Goal: Information Seeking & Learning: Find specific page/section

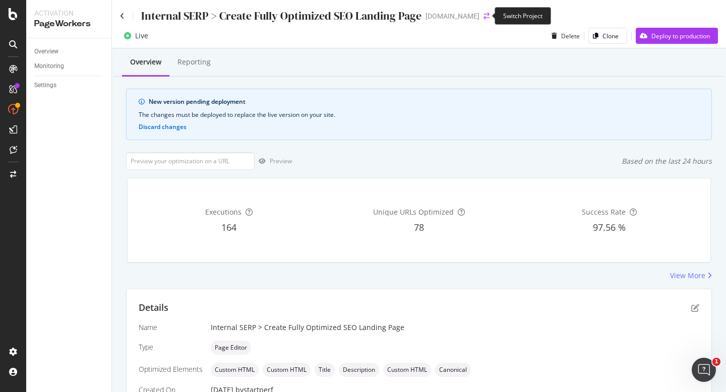
click at [483, 14] on icon "arrow-right-arrow-left" at bounding box center [486, 16] width 6 height 7
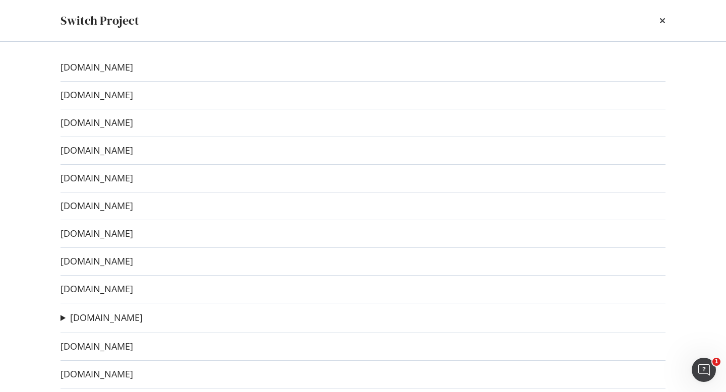
scroll to position [77, 0]
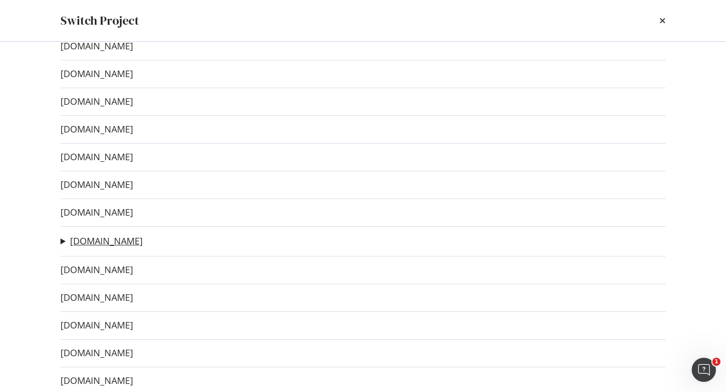
click at [99, 241] on link "[DOMAIN_NAME]" at bounding box center [106, 241] width 73 height 11
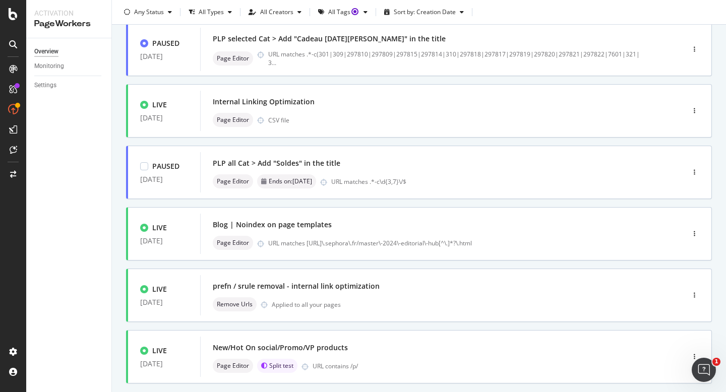
scroll to position [372, 0]
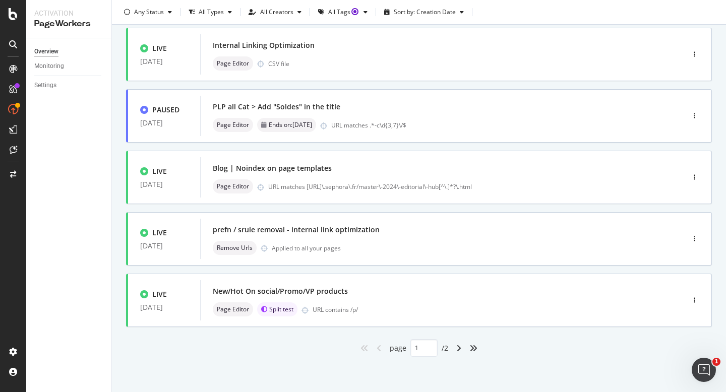
click at [460, 342] on div "angle-right" at bounding box center [458, 348] width 13 height 16
type input "2"
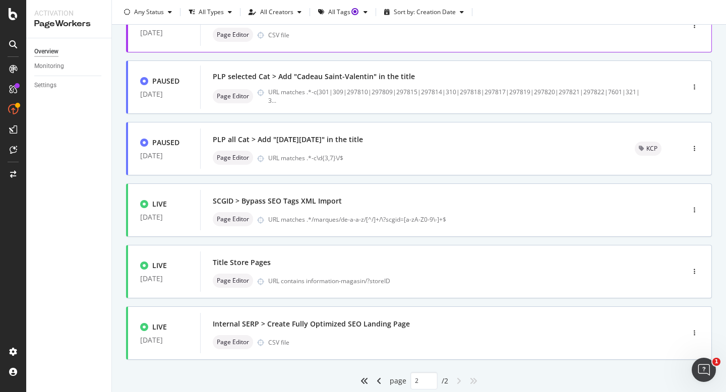
scroll to position [126, 0]
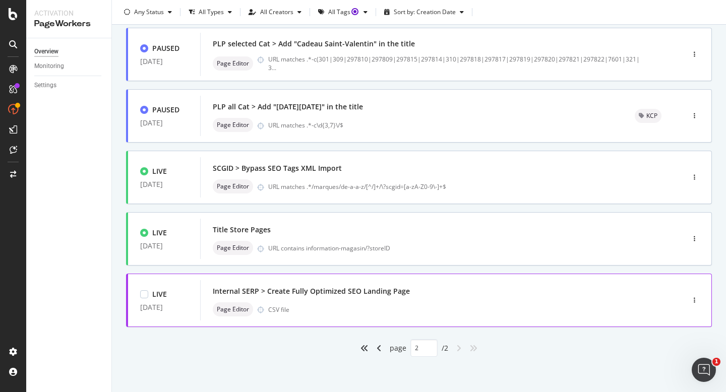
click at [444, 295] on div "Internal SERP > Create Fully Optimized SEO Landing Page" at bounding box center [427, 291] width 428 height 14
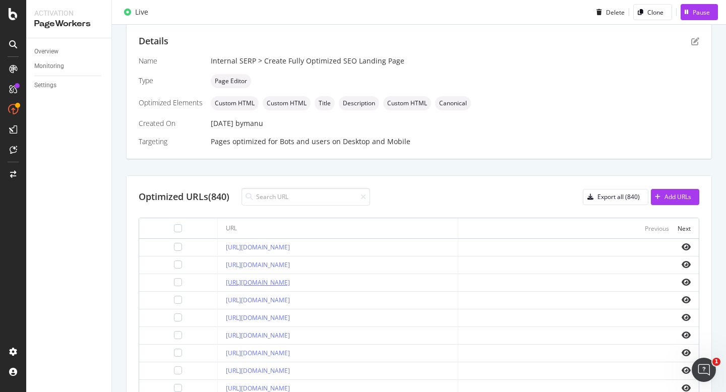
scroll to position [204, 0]
drag, startPoint x: 204, startPoint y: 246, endPoint x: 316, endPoint y: 249, distance: 111.4
click at [316, 249] on td "[URL][DOMAIN_NAME]" at bounding box center [338, 247] width 240 height 18
copy link "[URL][DOMAIN_NAME]"
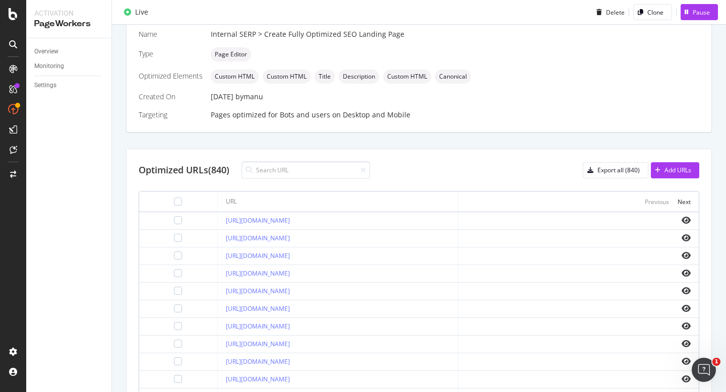
scroll to position [230, 0]
click at [625, 167] on div "Export all (840)" at bounding box center [618, 169] width 42 height 9
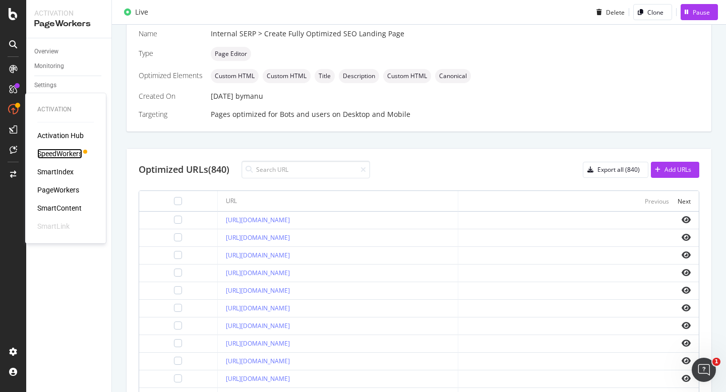
click at [69, 156] on div "SpeedWorkers" at bounding box center [59, 154] width 45 height 10
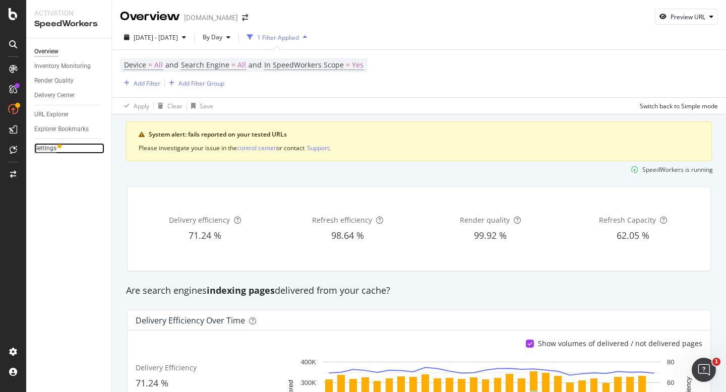
click at [47, 150] on div "Settings" at bounding box center [45, 148] width 22 height 11
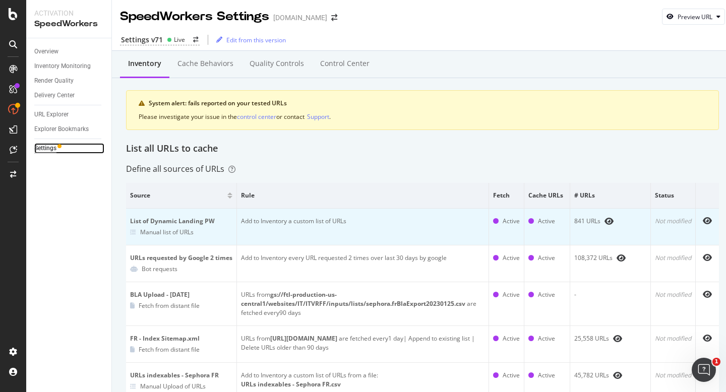
scroll to position [5, 0]
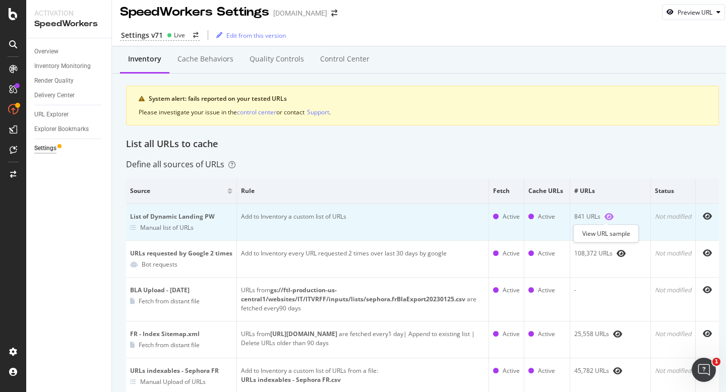
click at [607, 213] on icon "eye" at bounding box center [608, 217] width 9 height 8
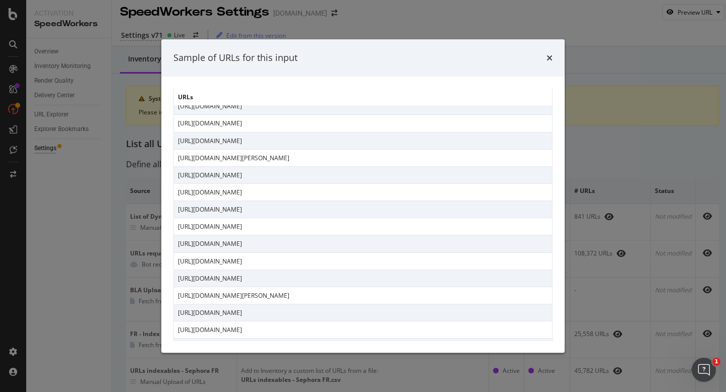
scroll to position [1487, 0]
click at [549, 61] on icon "times" at bounding box center [549, 58] width 6 height 8
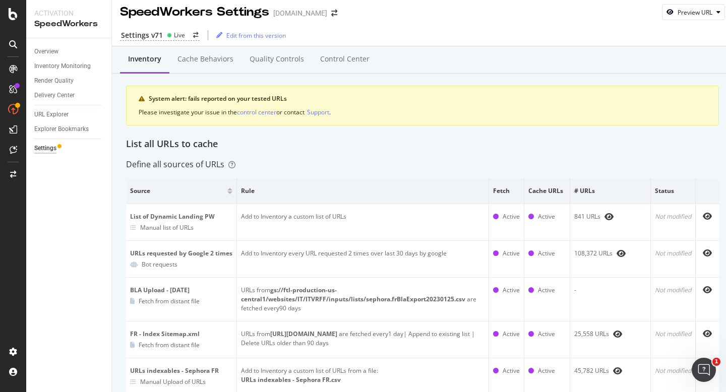
scroll to position [44, 0]
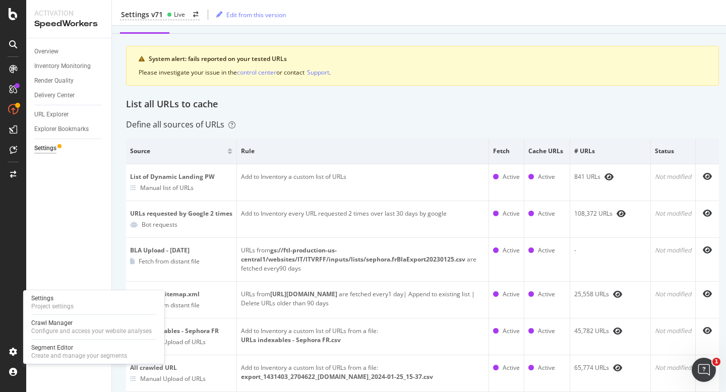
click at [74, 317] on div "Settings Project settings Crawl Manager Configure and access your website analy…" at bounding box center [93, 327] width 141 height 74
click at [74, 322] on div "Crawl Manager" at bounding box center [91, 323] width 120 height 8
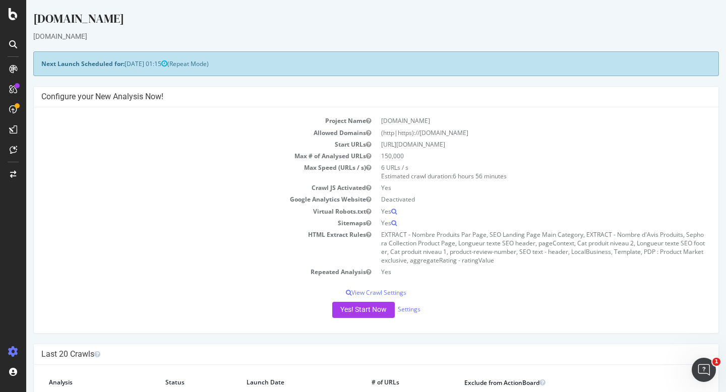
click at [183, 221] on td "Sitemaps" at bounding box center [208, 223] width 335 height 12
click at [13, 44] on icon at bounding box center [13, 44] width 8 height 8
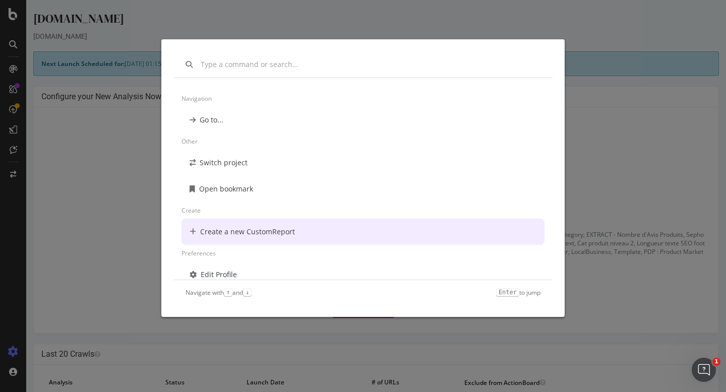
scroll to position [8, 0]
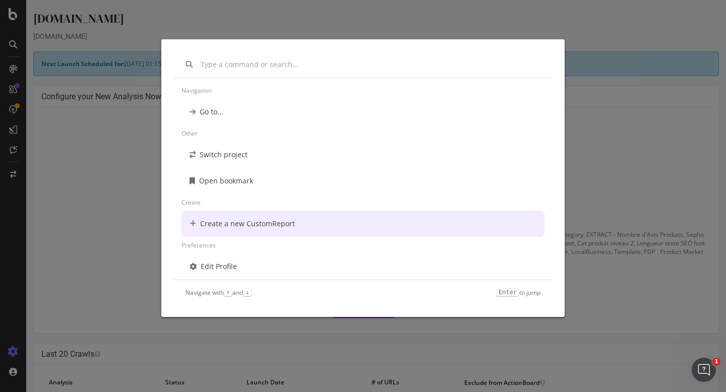
click at [649, 162] on div "Navigation Go to... Other Switch project Open bookmark Create Create a new Cust…" at bounding box center [363, 196] width 726 height 392
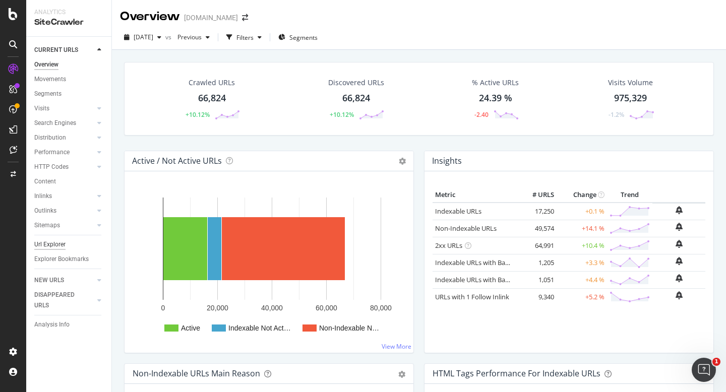
click at [38, 246] on div "Url Explorer" at bounding box center [49, 244] width 31 height 11
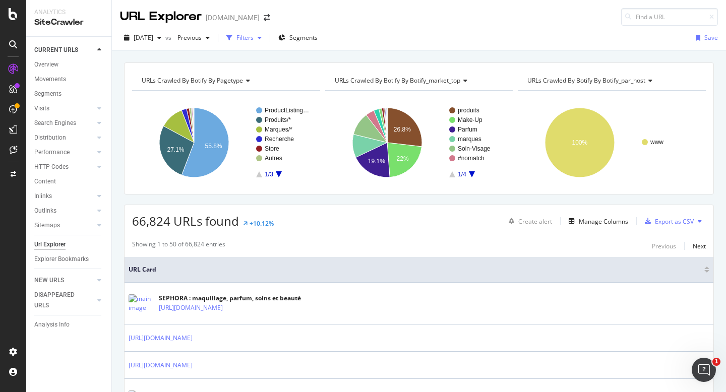
click at [266, 39] on div "button" at bounding box center [260, 38] width 12 height 6
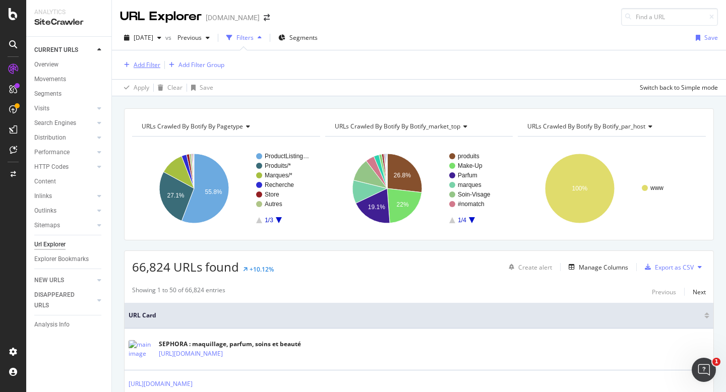
click at [152, 63] on div "Add Filter" at bounding box center [147, 64] width 27 height 9
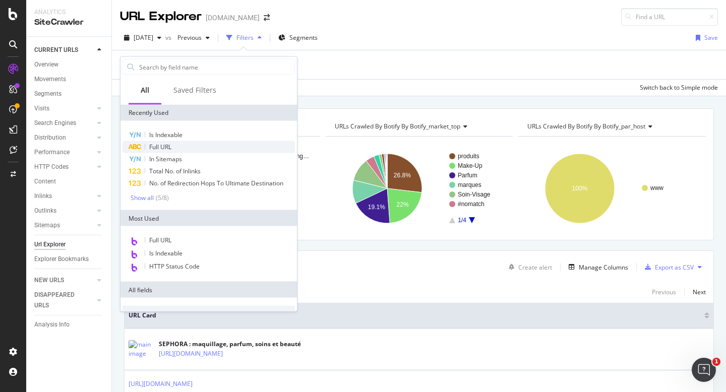
click at [154, 148] on span "Full URL" at bounding box center [160, 147] width 22 height 9
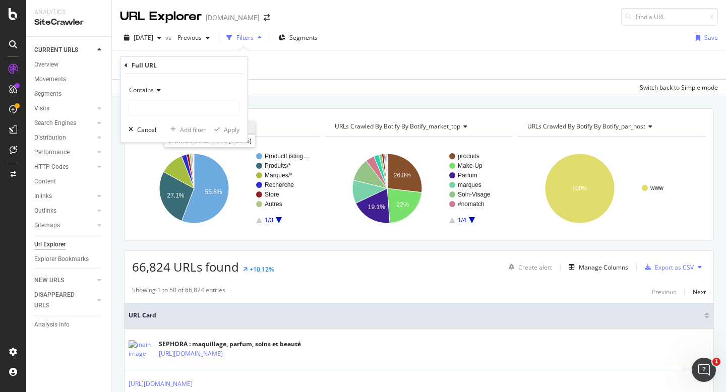
click at [152, 87] on span "Contains" at bounding box center [141, 90] width 25 height 9
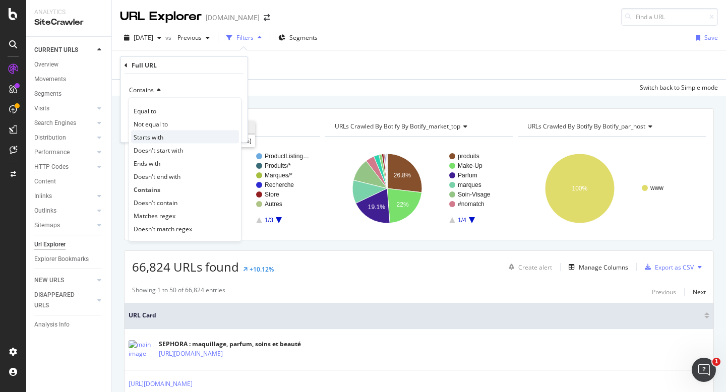
click at [147, 135] on span "Starts with" at bounding box center [149, 137] width 30 height 9
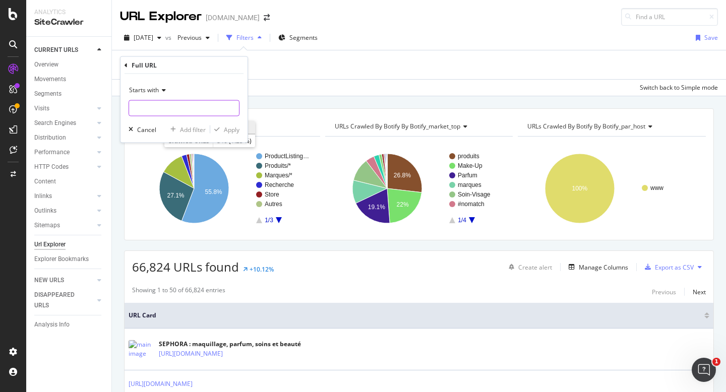
click at [163, 107] on input "text" at bounding box center [184, 108] width 110 height 16
paste input "[URL][DOMAIN_NAME]"
type input "[URL][DOMAIN_NAME]"
click at [229, 129] on div "Apply" at bounding box center [232, 129] width 16 height 9
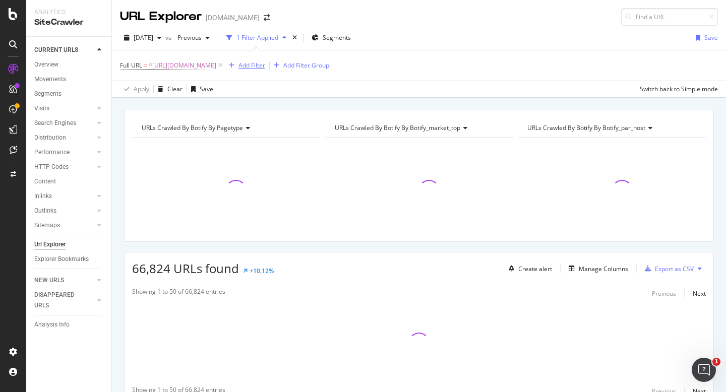
click at [265, 60] on div "Add Filter" at bounding box center [245, 65] width 40 height 11
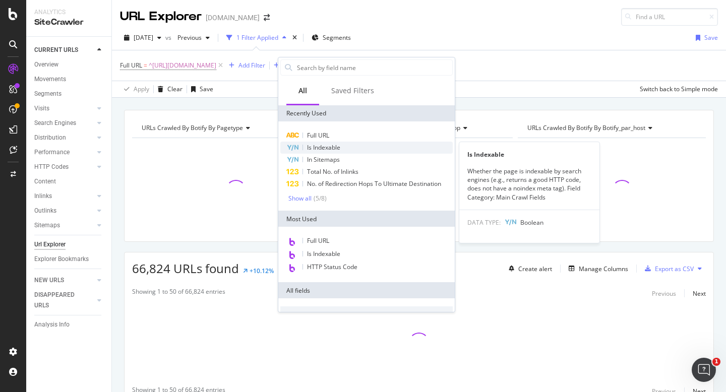
click at [325, 145] on span "Is Indexable" at bounding box center [323, 147] width 33 height 9
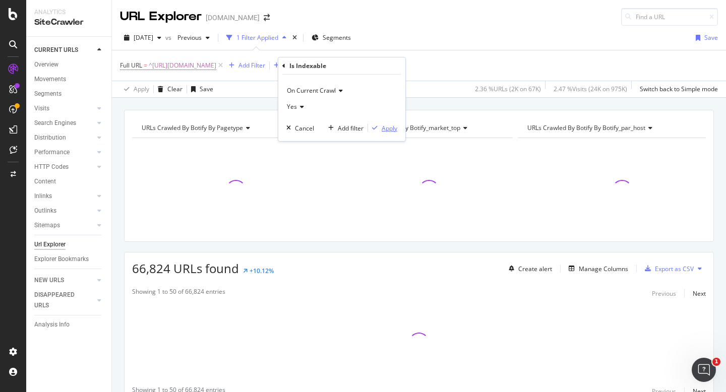
click at [390, 128] on div "Apply" at bounding box center [390, 128] width 16 height 9
